Goal: Information Seeking & Learning: Learn about a topic

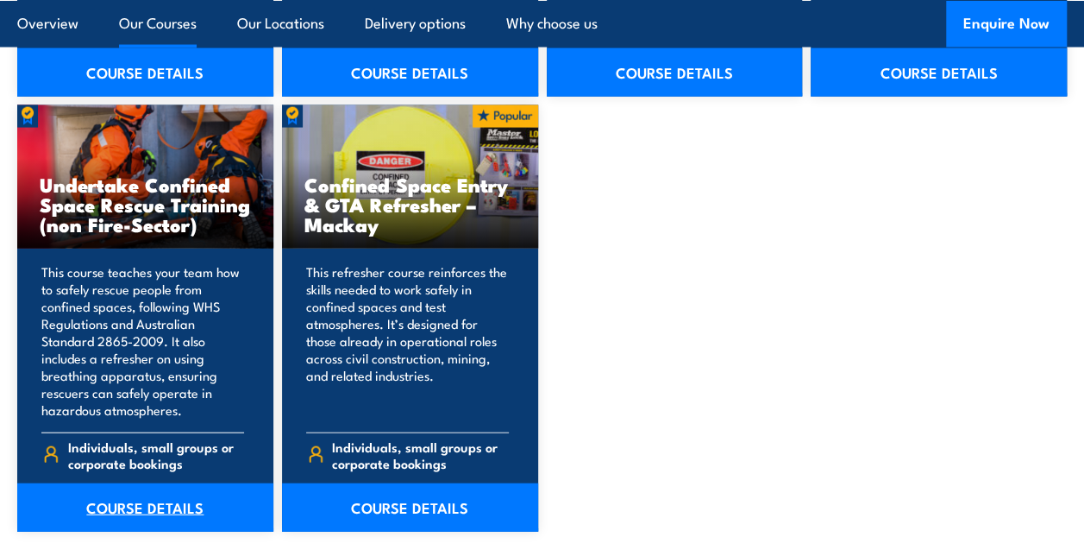
scroll to position [1898, 0]
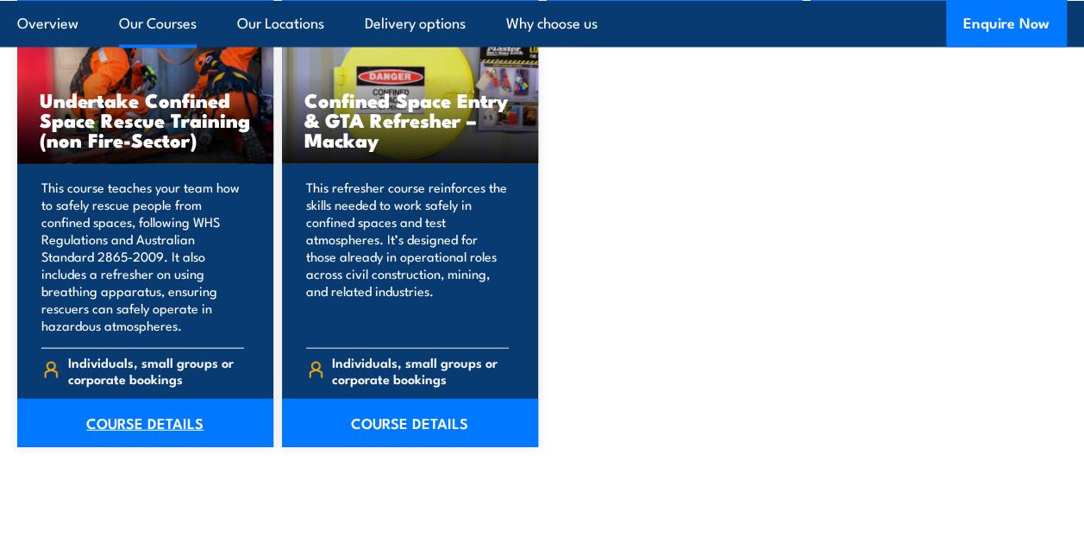
click at [148, 422] on link "COURSE DETAILS" at bounding box center [145, 423] width 256 height 48
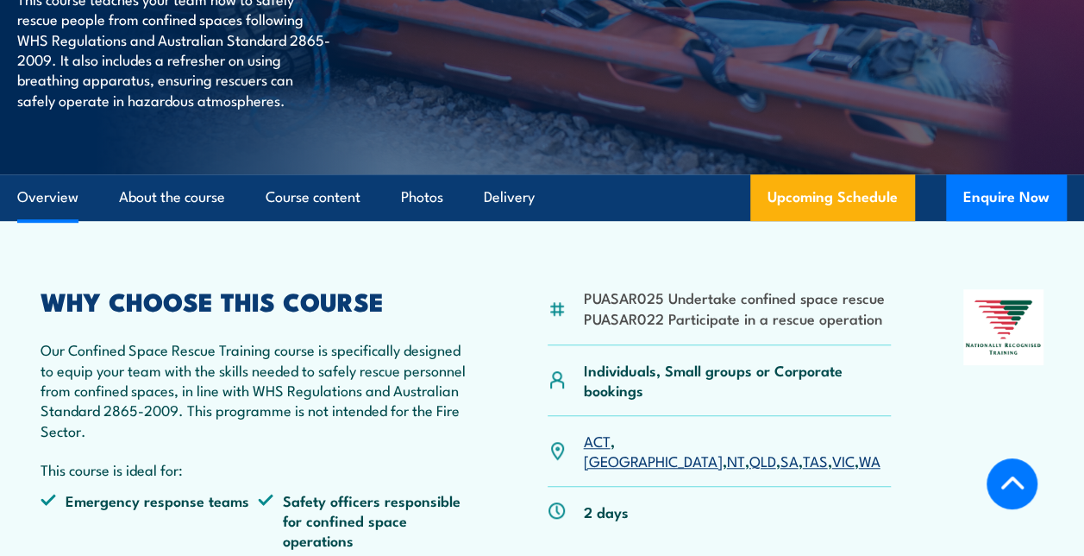
scroll to position [431, 0]
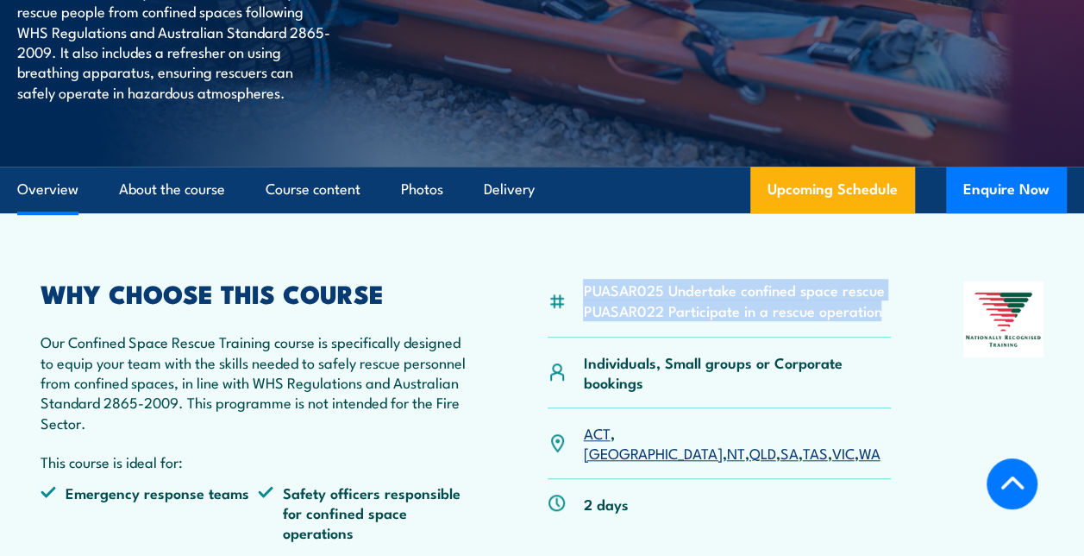
drag, startPoint x: 880, startPoint y: 312, endPoint x: 585, endPoint y: 289, distance: 295.9
click at [585, 289] on ul "PUASAR025 Undertake confined space rescue PUASAR022 Participate in a rescue ope…" at bounding box center [733, 299] width 301 height 41
copy ul "PUASAR025 Undertake confined space rescue PUASAR022 Participate in a rescue ope…"
click at [634, 287] on li "PUASAR025 Undertake confined space rescue" at bounding box center [733, 289] width 301 height 20
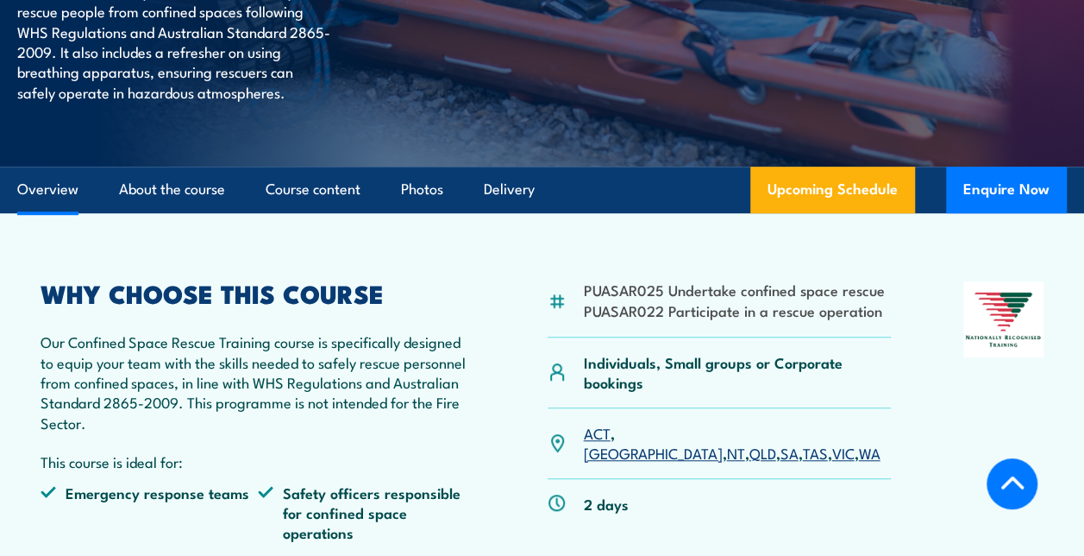
click at [634, 289] on li "PUASAR025 Undertake confined space rescue" at bounding box center [733, 289] width 301 height 20
copy li "PUASAR025"
click at [642, 315] on li "PUASAR022 Participate in a rescue operation" at bounding box center [733, 310] width 301 height 20
click at [642, 314] on li "PUASAR022 Participate in a rescue operation" at bounding box center [733, 310] width 301 height 20
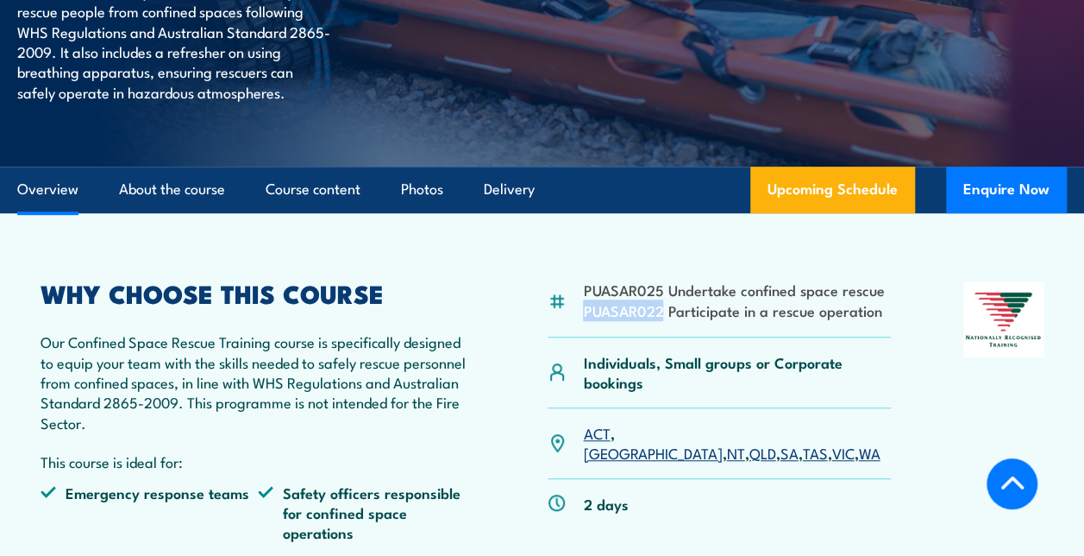
copy li "PUASAR022"
